Goal: Obtain resource: Download file/media

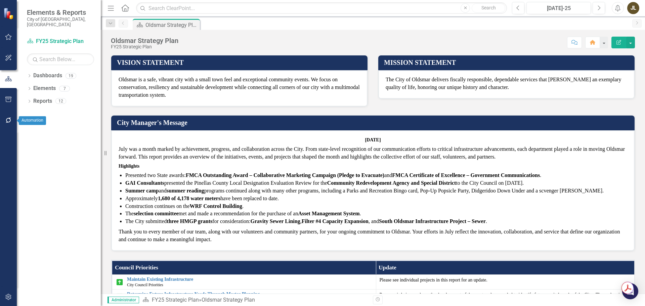
click at [9, 103] on button "button" at bounding box center [8, 100] width 15 height 14
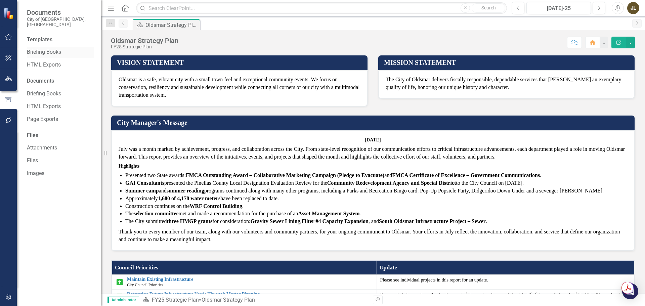
click at [40, 48] on link "Briefing Books" at bounding box center [60, 52] width 67 height 8
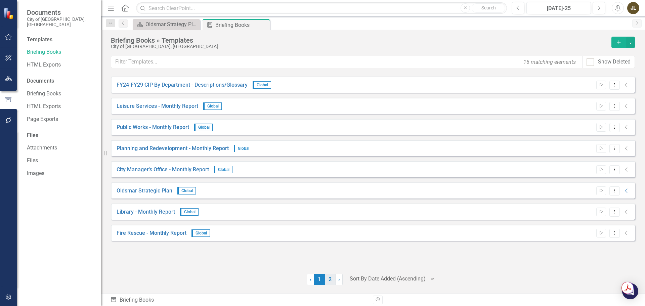
click at [326, 281] on link "2" at bounding box center [330, 279] width 11 height 11
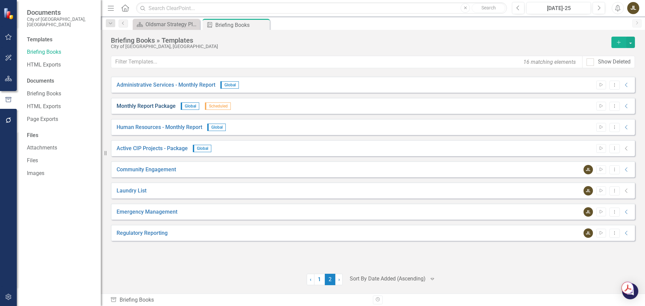
click at [168, 105] on link "Monthly Report Package" at bounding box center [146, 106] width 59 height 8
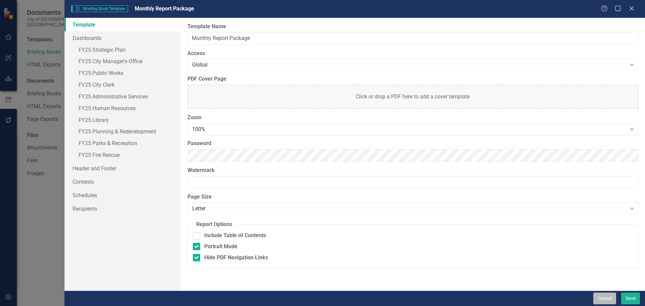
click at [612, 298] on button "Cancel" at bounding box center [604, 299] width 23 height 12
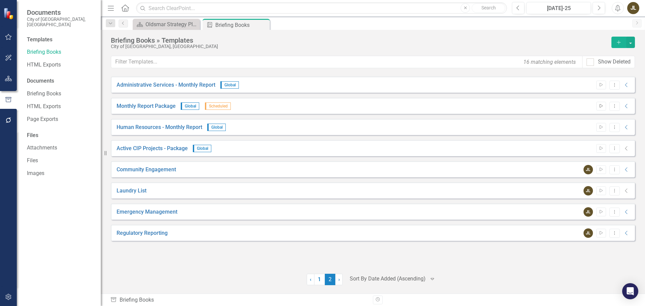
click at [601, 106] on icon "Start" at bounding box center [601, 106] width 5 height 4
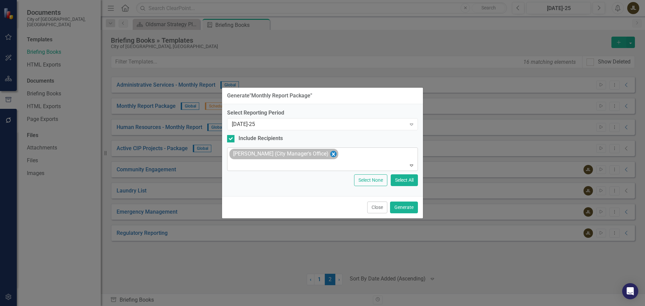
click at [330, 155] on icon "Remove Jordan Lantz (City Manager's Office)" at bounding box center [333, 154] width 6 height 8
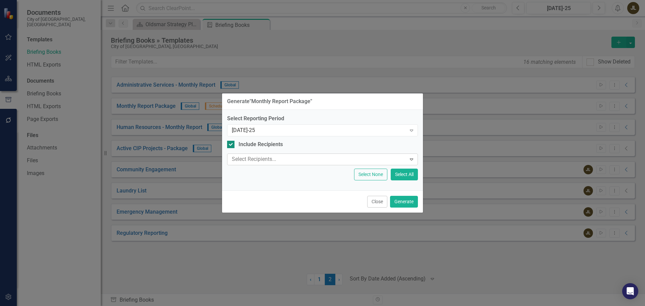
click at [230, 146] on div at bounding box center [230, 144] width 7 height 7
click at [230, 145] on input "Include Recipients" at bounding box center [229, 143] width 4 height 4
checkbox input "false"
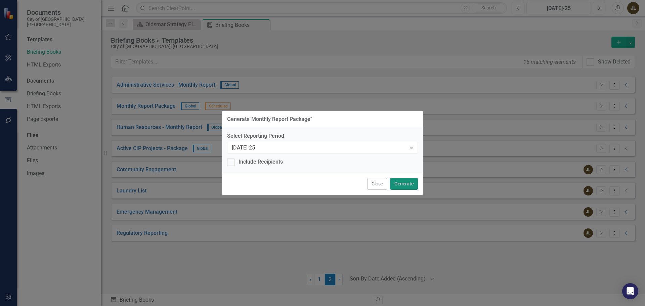
click at [408, 188] on button "Generate" at bounding box center [404, 184] width 28 height 12
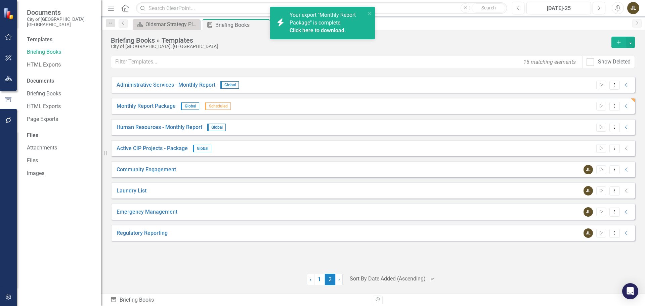
click at [320, 28] on link "Click here to download." at bounding box center [318, 30] width 56 height 6
